Goal: Transaction & Acquisition: Purchase product/service

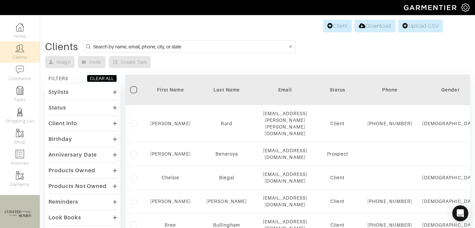
click at [112, 44] on input at bounding box center [190, 46] width 194 height 8
type input "joanna"
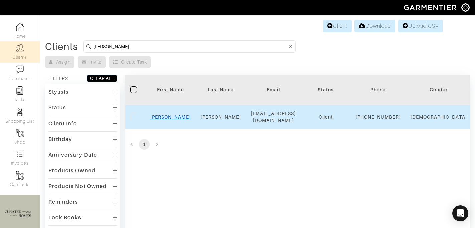
click at [171, 119] on link "Joanna" at bounding box center [170, 116] width 40 height 5
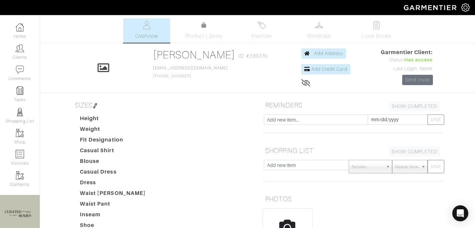
scroll to position [179, 0]
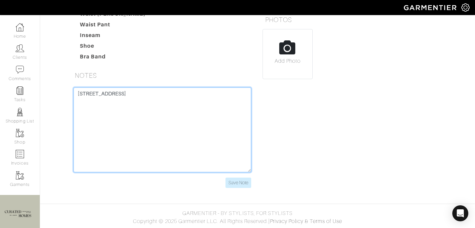
click at [94, 122] on textarea "[STREET_ADDRESS]" at bounding box center [162, 129] width 178 height 85
click at [94, 122] on textarea "250 east 65th st, 13e" at bounding box center [162, 129] width 178 height 85
click at [106, 122] on textarea "250 east 65th st, 13e" at bounding box center [162, 129] width 178 height 85
click at [134, 109] on textarea "250 east 65th st, 13e" at bounding box center [162, 129] width 178 height 85
click at [178, 145] on textarea "250 east 65th st, 13e" at bounding box center [162, 129] width 178 height 85
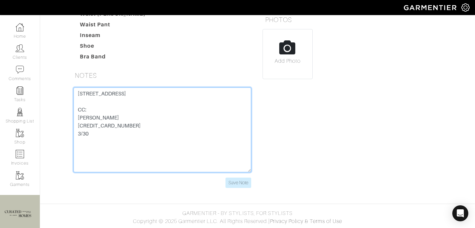
click at [213, 150] on textarea "250 east 65th st, 13e" at bounding box center [162, 129] width 178 height 85
type textarea "250 east 65th st, 13e CC: Joanna Wexler 4147 2027 3665 5695 3/30 037"
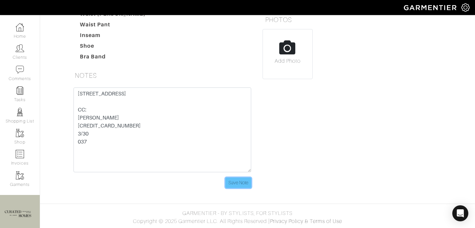
click at [240, 187] on input "Save Note" at bounding box center [238, 183] width 26 height 10
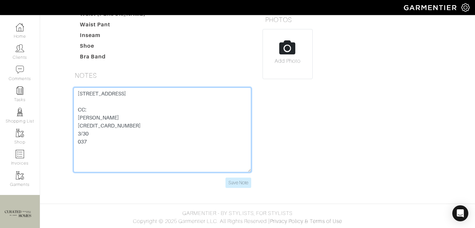
click at [91, 126] on textarea "250 east 65th st, 13e" at bounding box center [162, 129] width 178 height 85
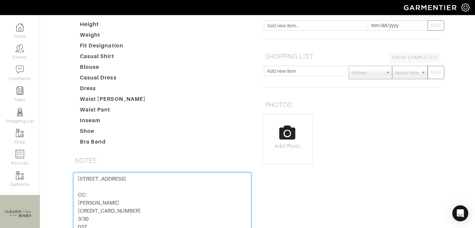
scroll to position [0, 0]
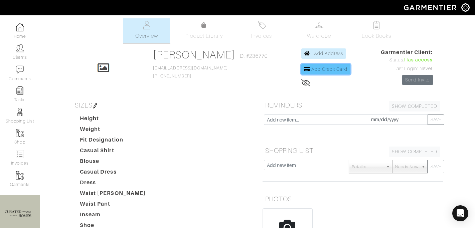
click at [311, 70] on span "Add Credit Card" at bounding box center [329, 68] width 36 height 5
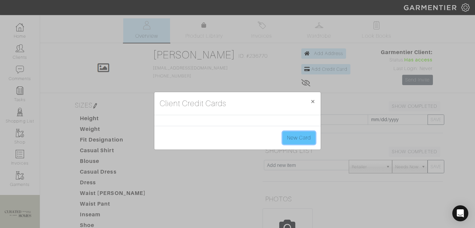
click at [293, 139] on link "New Card" at bounding box center [298, 137] width 33 height 13
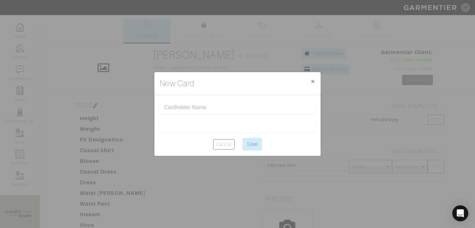
click at [185, 112] on div at bounding box center [238, 106] width 156 height 13
click at [181, 107] on input "text" at bounding box center [237, 107] width 147 height 6
type input "[PERSON_NAME]"
click at [251, 144] on input "Save" at bounding box center [251, 144] width 19 height 13
type input "Saving..."
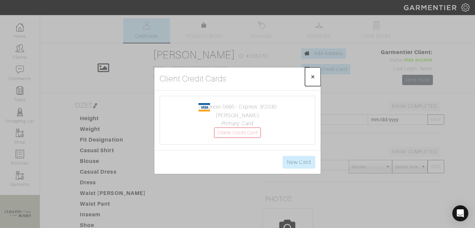
click at [311, 78] on span "×" at bounding box center [312, 76] width 5 height 9
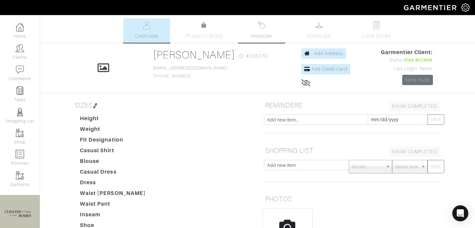
click at [270, 38] on span "Invoices" at bounding box center [261, 36] width 20 height 8
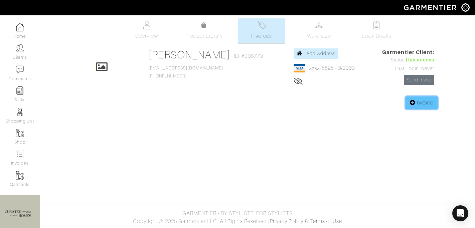
click at [413, 105] on link "Invoice" at bounding box center [421, 102] width 32 height 13
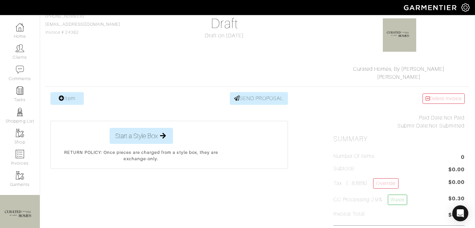
scroll to position [82, 0]
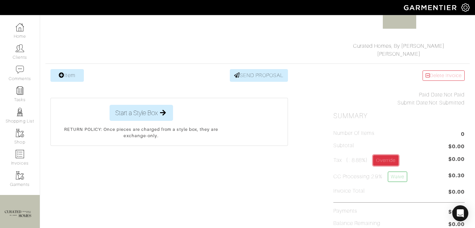
click at [389, 157] on link "Override" at bounding box center [385, 160] width 25 height 10
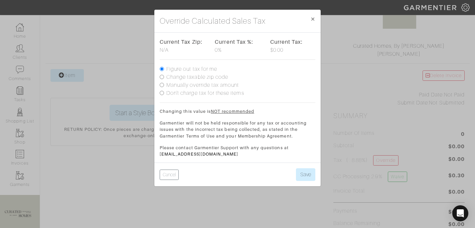
click at [208, 95] on label "Don't charge tax for these items" at bounding box center [205, 93] width 78 height 8
click at [164, 95] on input "Don't charge tax for these items" at bounding box center [162, 93] width 4 height 4
radio input "true"
click at [204, 87] on label "Manually override tax amount" at bounding box center [202, 85] width 72 height 8
click at [164, 87] on input "Manually override tax amount" at bounding box center [162, 85] width 4 height 4
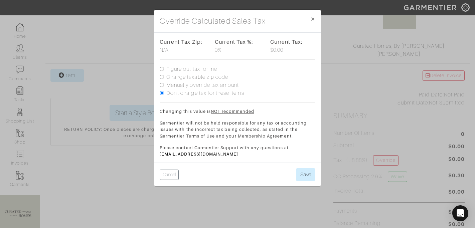
radio input "true"
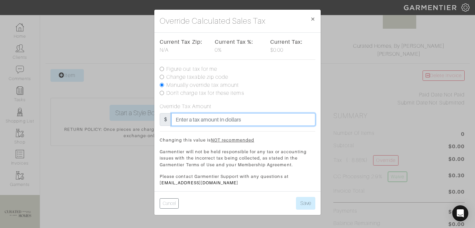
click at [190, 116] on input "text" at bounding box center [243, 119] width 144 height 13
type input "20"
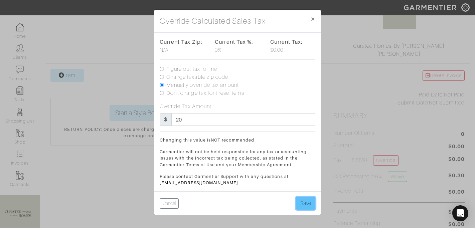
click at [304, 206] on button "Save" at bounding box center [305, 203] width 19 height 13
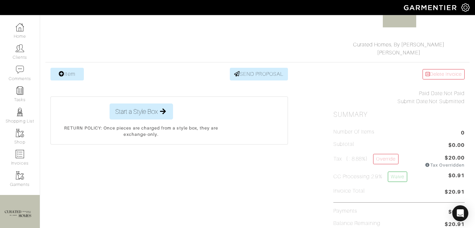
scroll to position [84, 0]
click at [68, 73] on link "Item" at bounding box center [66, 73] width 33 height 13
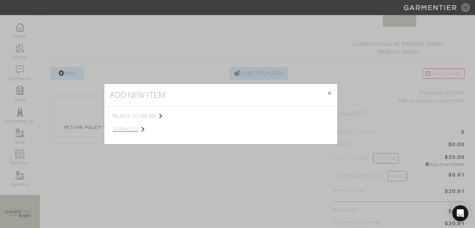
click at [122, 129] on span "services" at bounding box center [145, 129] width 67 height 8
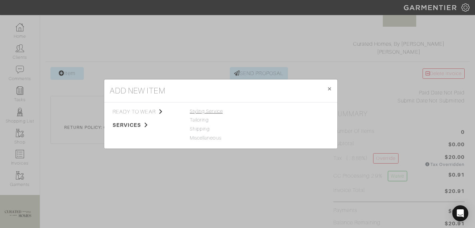
click at [218, 111] on span "Styling Service" at bounding box center [206, 110] width 33 height 5
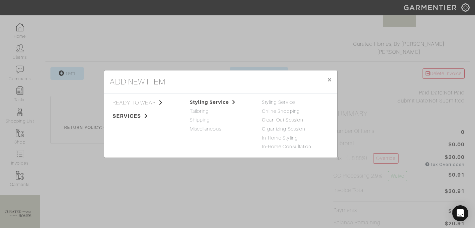
click at [269, 120] on link "Clean Out Session" at bounding box center [282, 119] width 41 height 5
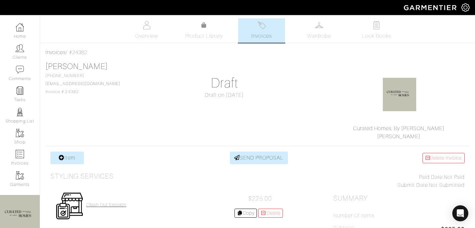
click at [104, 206] on h4 "Clean Out Session" at bounding box center [106, 205] width 40 height 6
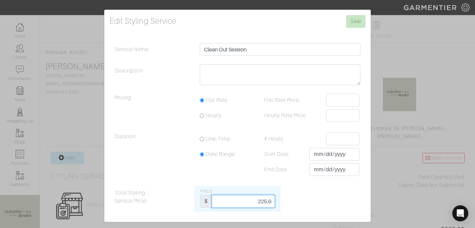
click at [262, 203] on input "225.0" at bounding box center [243, 201] width 63 height 13
type input "450"
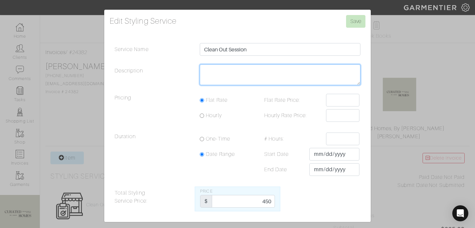
click at [256, 75] on textarea "Description" at bounding box center [280, 74] width 161 height 21
type textarea "2 Hours"
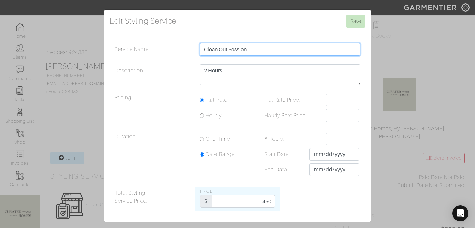
click at [271, 49] on input "Clean Out Session" at bounding box center [280, 49] width 161 height 13
type input "Clean Out Session 8/17"
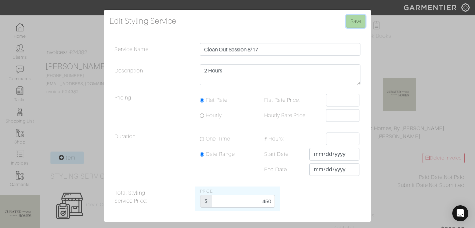
click at [356, 26] on input "Save" at bounding box center [355, 21] width 19 height 13
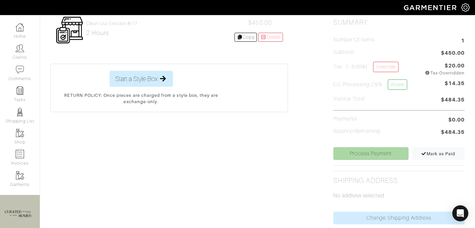
scroll to position [233, 0]
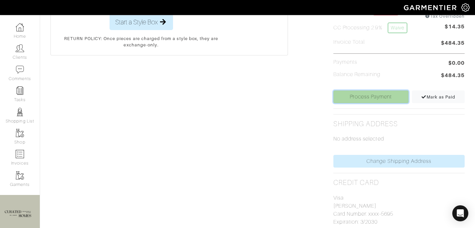
click at [359, 95] on link "Process Payment" at bounding box center [370, 96] width 75 height 13
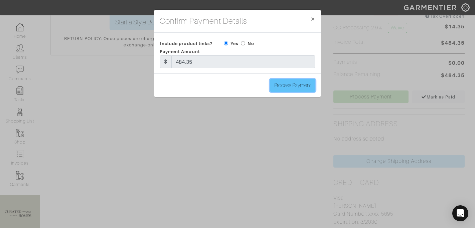
click at [289, 81] on input "Process Payment" at bounding box center [292, 85] width 45 height 13
type input "Process Payment"
